Goal: Information Seeking & Learning: Learn about a topic

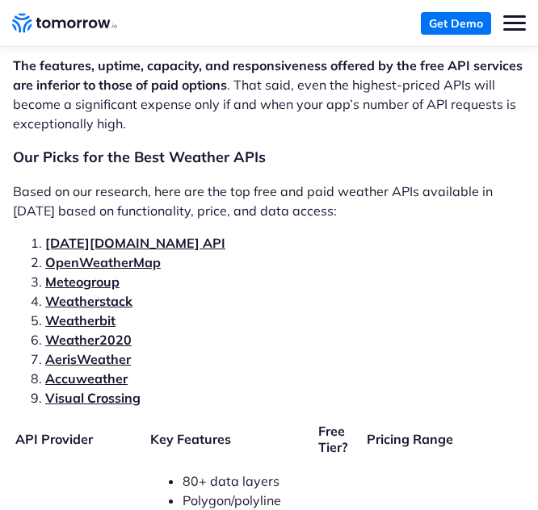
scroll to position [3473, 0]
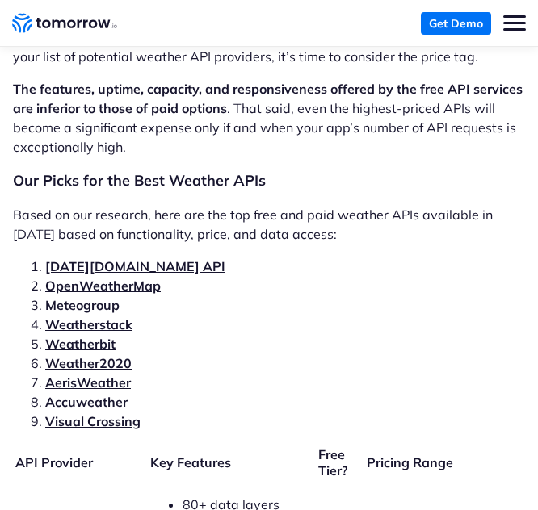
click at [111, 258] on link "[DATE][DOMAIN_NAME] API" at bounding box center [135, 266] width 180 height 16
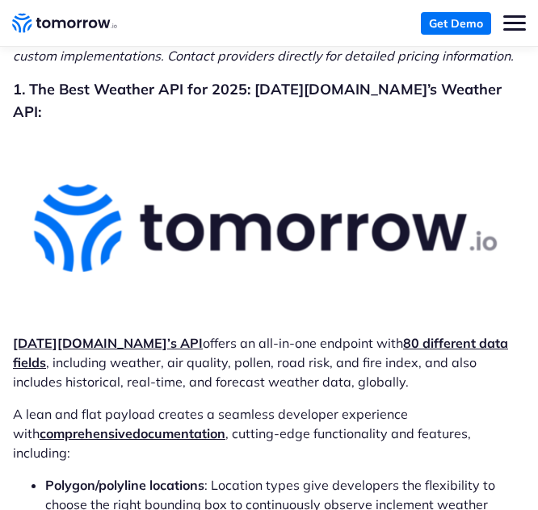
scroll to position [5017, 0]
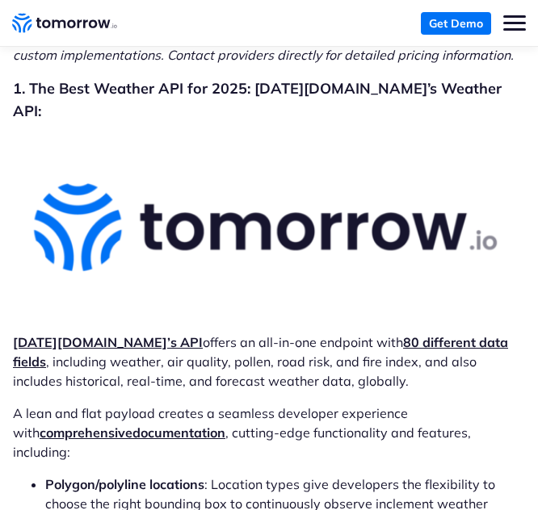
click at [107, 334] on strong "Tomorrow.io’s API" at bounding box center [108, 342] width 190 height 16
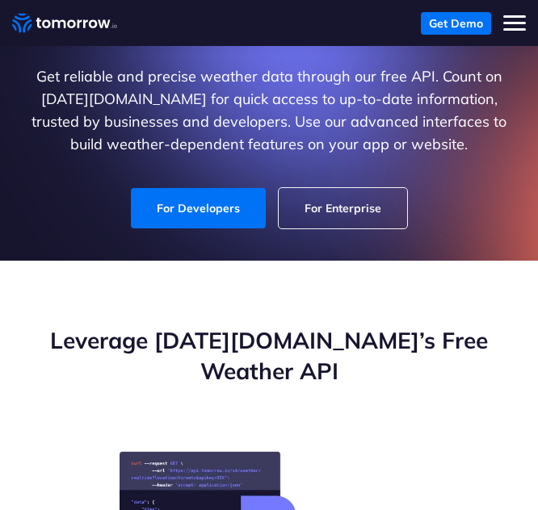
scroll to position [162, 0]
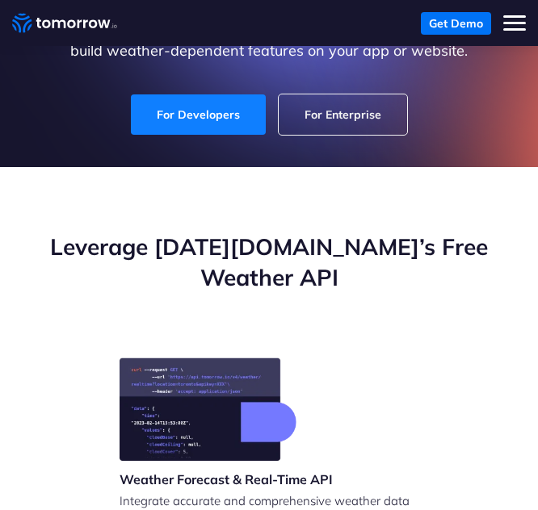
click at [219, 115] on link "For Developers" at bounding box center [198, 114] width 135 height 40
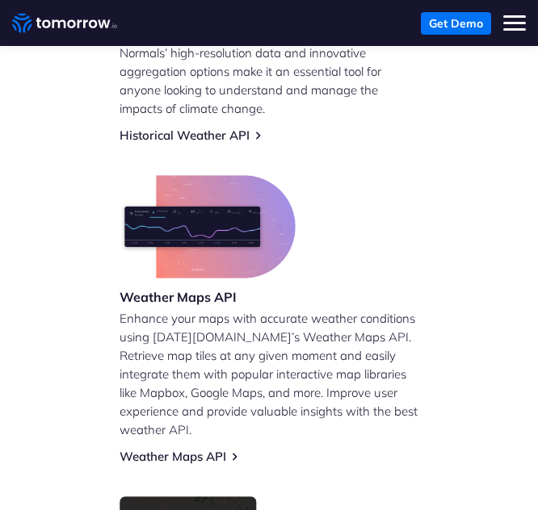
scroll to position [1131, 0]
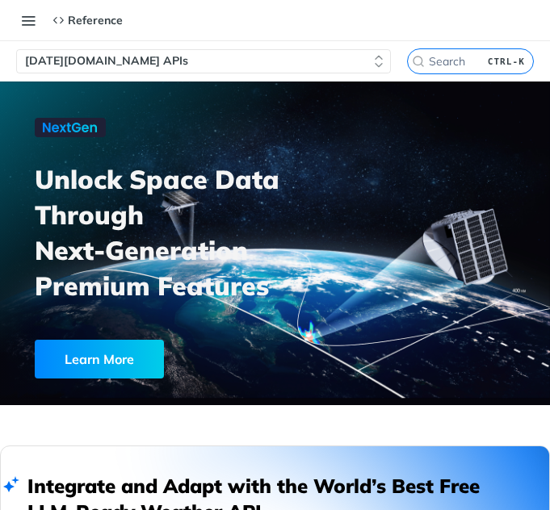
click at [376, 65] on icon "button" at bounding box center [379, 61] width 6 height 10
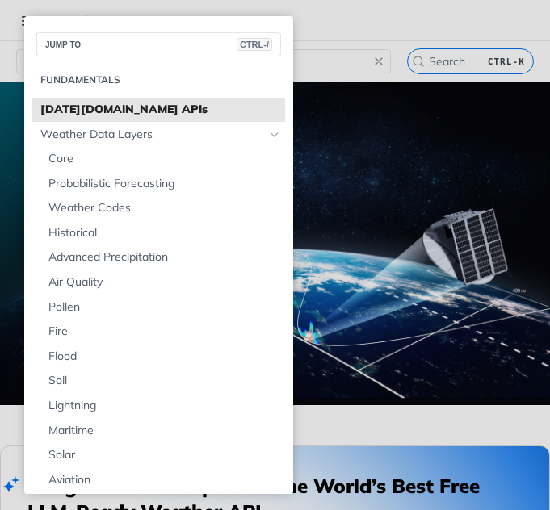
click at [99, 107] on span "Tomorrow.io APIs" at bounding box center [160, 110] width 241 height 16
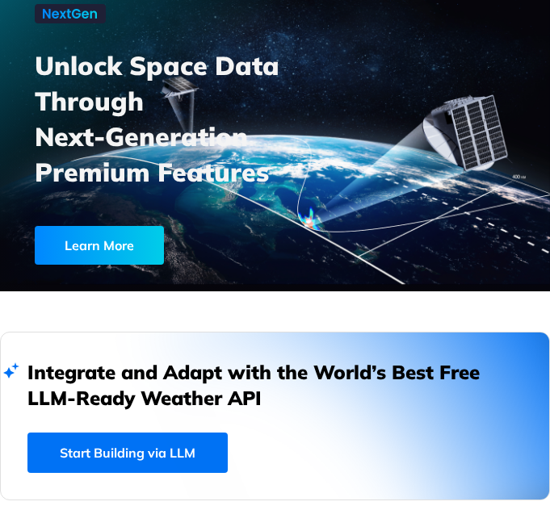
scroll to position [323, 0]
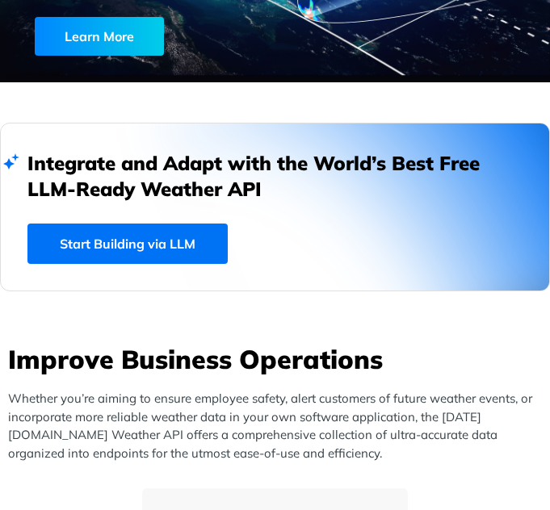
click at [120, 239] on link "Start Building via LLM" at bounding box center [127, 244] width 200 height 40
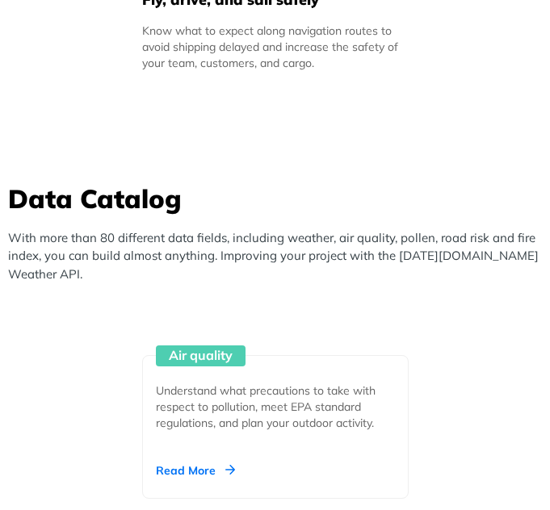
scroll to position [2504, 0]
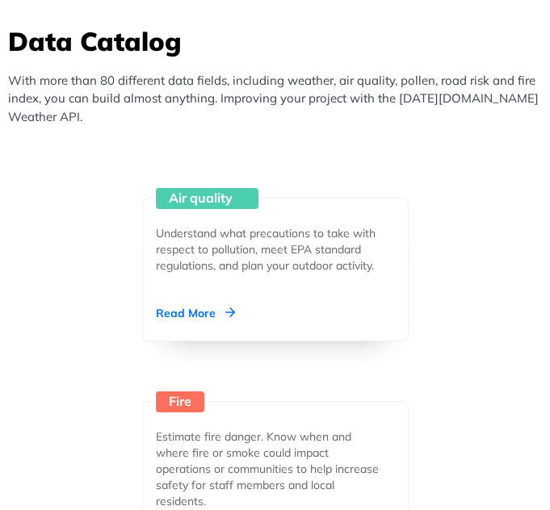
click at [198, 199] on div "Air quality" at bounding box center [207, 198] width 103 height 21
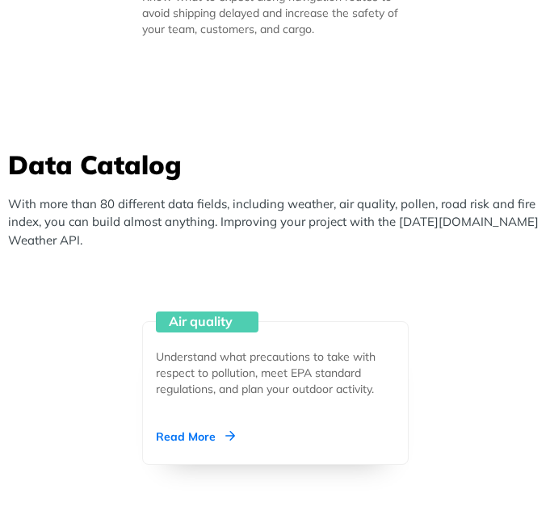
scroll to position [2333, 0]
